Goal: Transaction & Acquisition: Purchase product/service

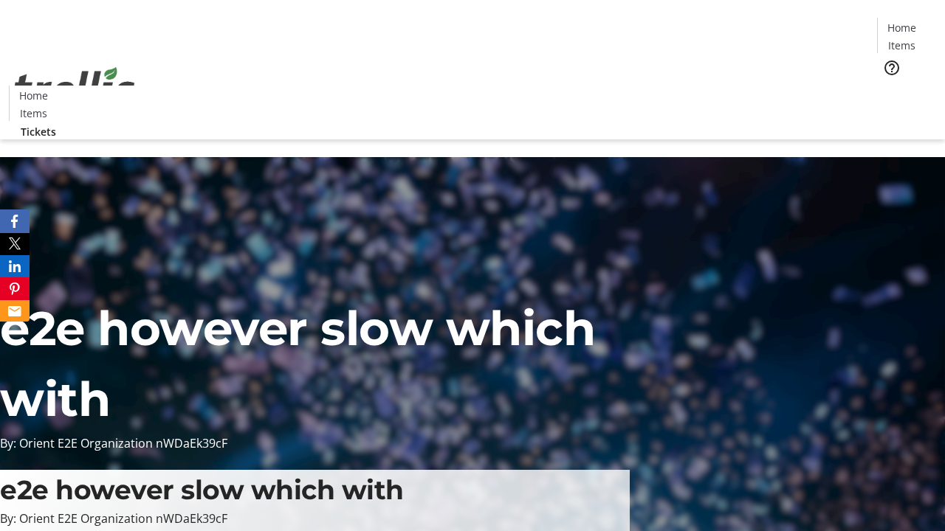
click at [889, 86] on span "Tickets" at bounding box center [906, 93] width 35 height 15
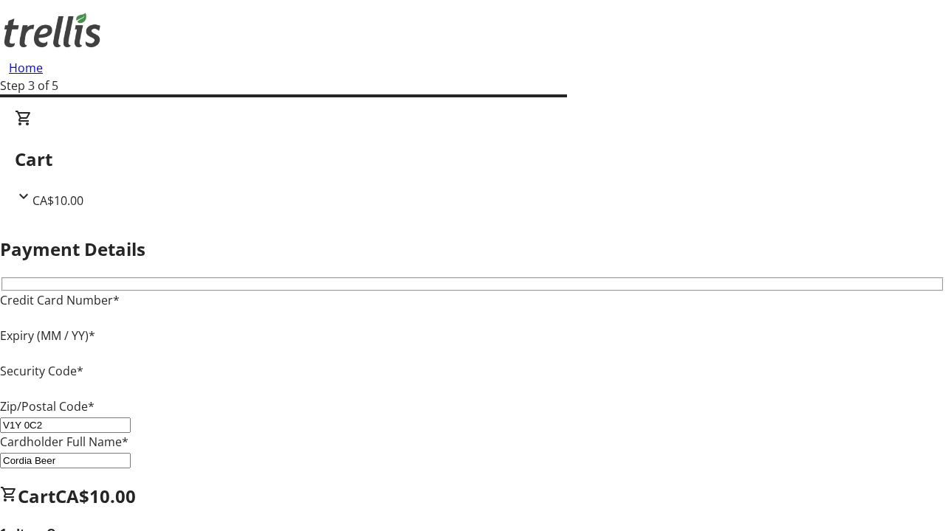
type input "V1Y 0C2"
